Goal: Task Accomplishment & Management: Manage account settings

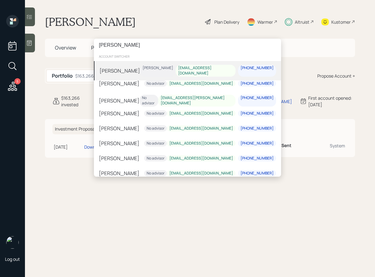
type input "mckenna"
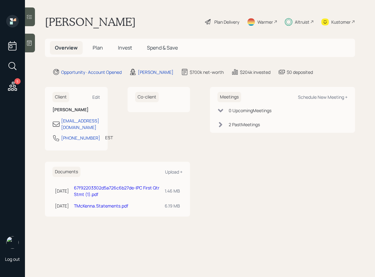
click at [130, 52] on h5 "Invest" at bounding box center [125, 47] width 24 height 13
